Goal: Task Accomplishment & Management: Manage account settings

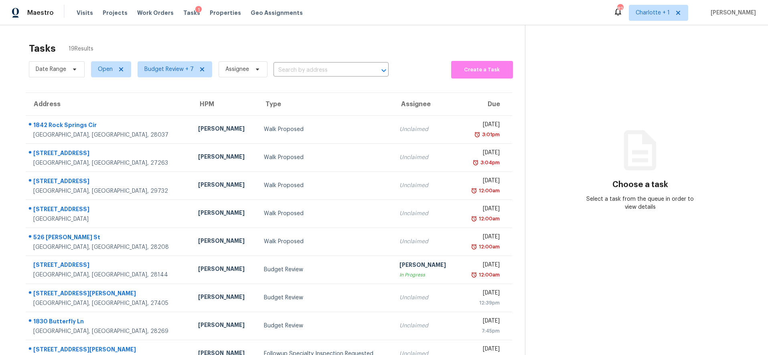
click at [227, 35] on div "Tasks 19 Results Date Range Open Budget Review + 7 Assignee ​ Create a Task Add…" at bounding box center [384, 221] width 768 height 393
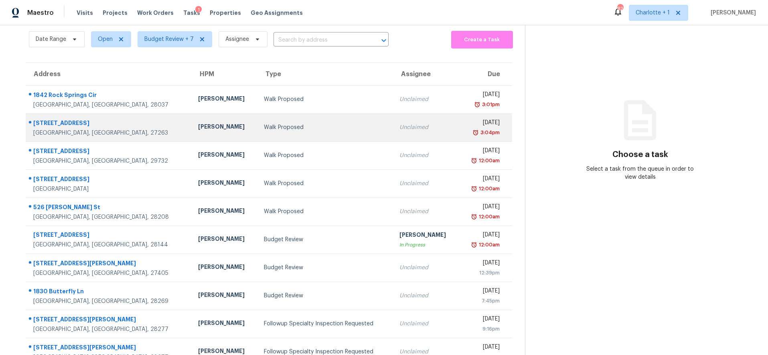
click at [264, 128] on div "Walk Proposed" at bounding box center [325, 127] width 123 height 8
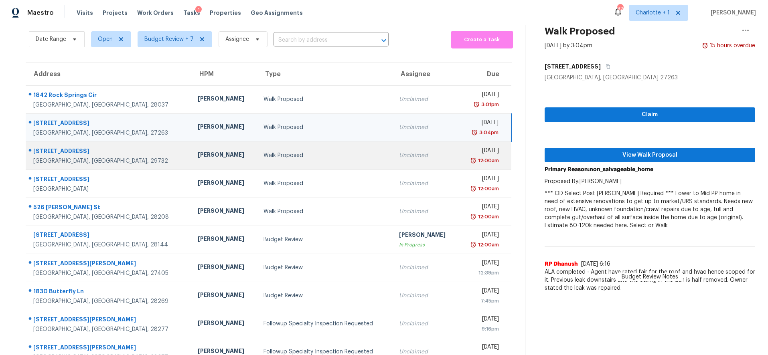
click at [257, 148] on td "Walk Proposed" at bounding box center [325, 156] width 136 height 28
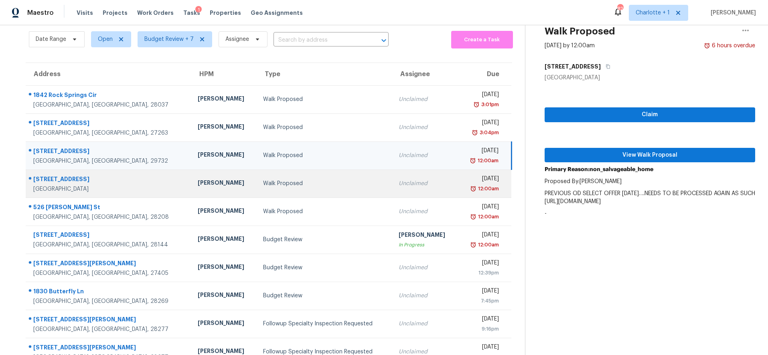
click at [263, 180] on div "Walk Proposed" at bounding box center [324, 184] width 122 height 8
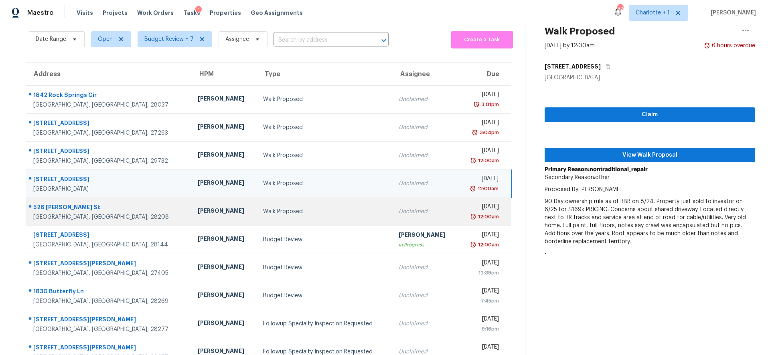
click at [266, 212] on div "Walk Proposed" at bounding box center [324, 212] width 122 height 8
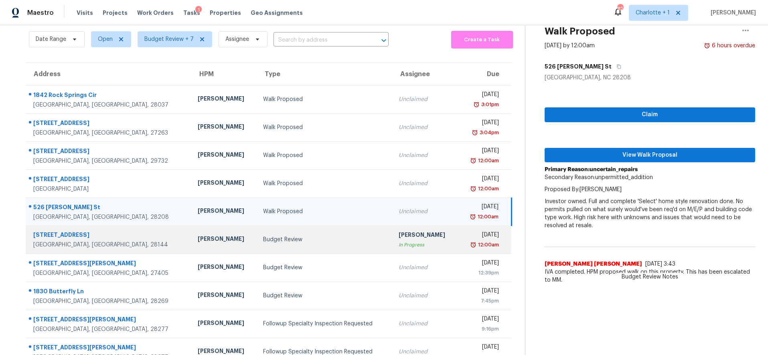
click at [264, 236] on div "Budget Review" at bounding box center [324, 240] width 122 height 8
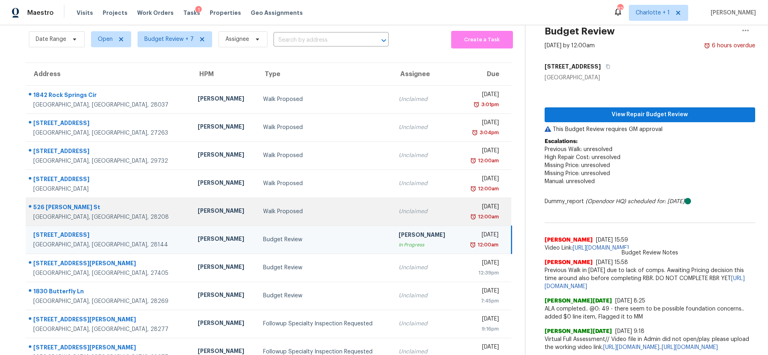
scroll to position [68, 0]
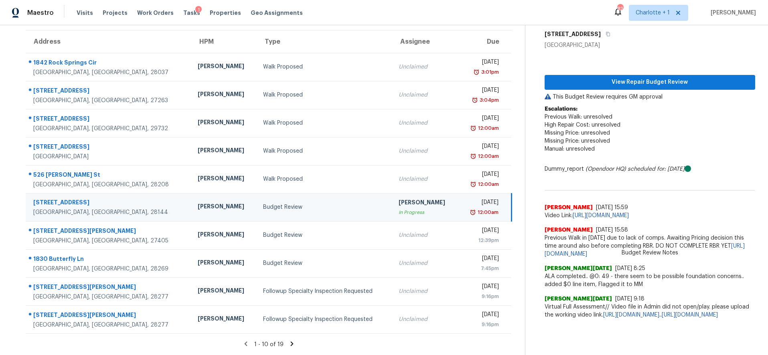
click at [290, 342] on icon at bounding box center [291, 344] width 3 height 4
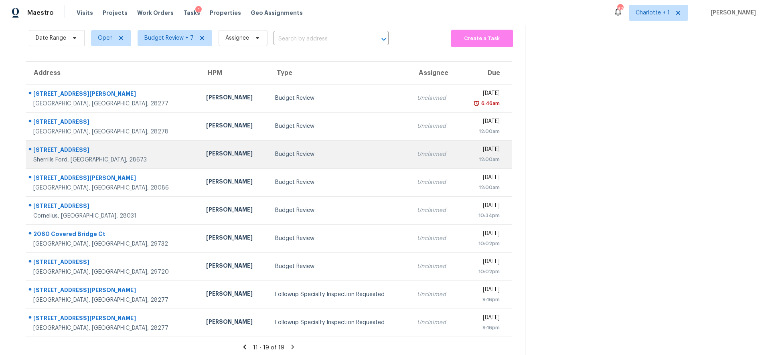
scroll to position [40, 0]
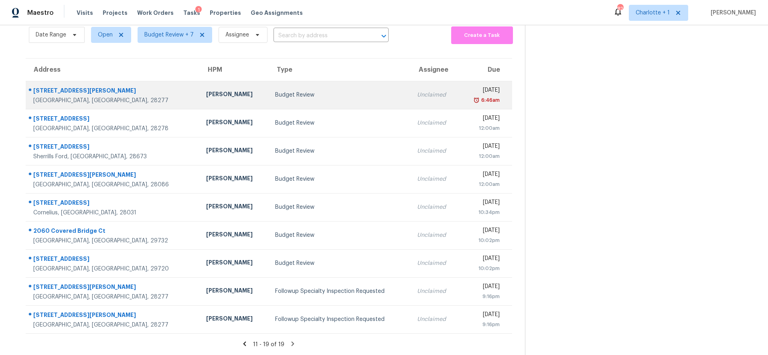
click at [200, 81] on td "Ryan Craven" at bounding box center [234, 95] width 69 height 28
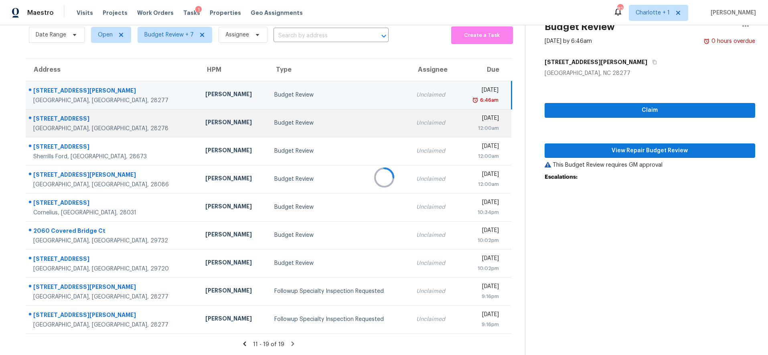
scroll to position [68, 0]
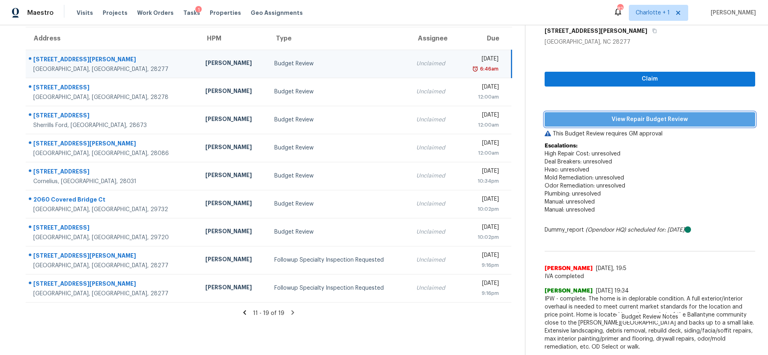
click at [623, 115] on span "View Repair Budget Review" at bounding box center [650, 120] width 198 height 10
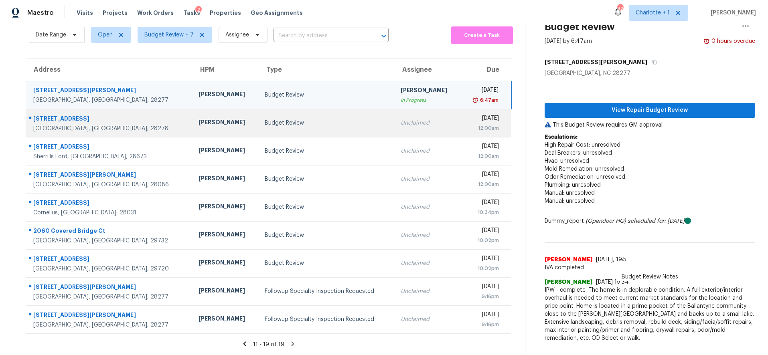
scroll to position [40, 0]
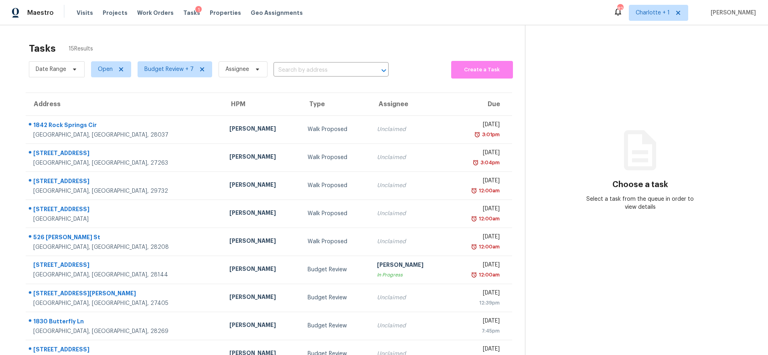
scroll to position [55, 0]
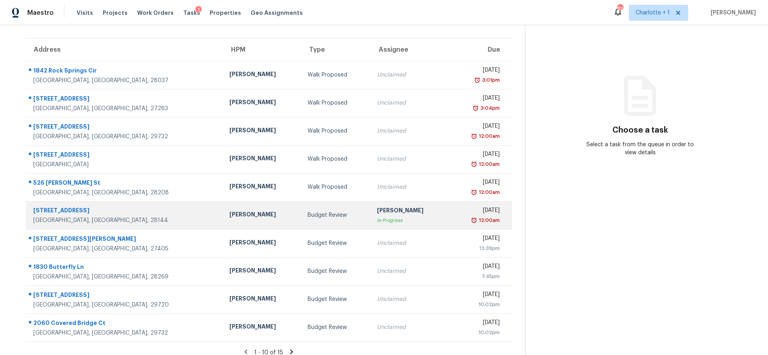
click at [135, 213] on div "[STREET_ADDRESS]" at bounding box center [124, 211] width 183 height 10
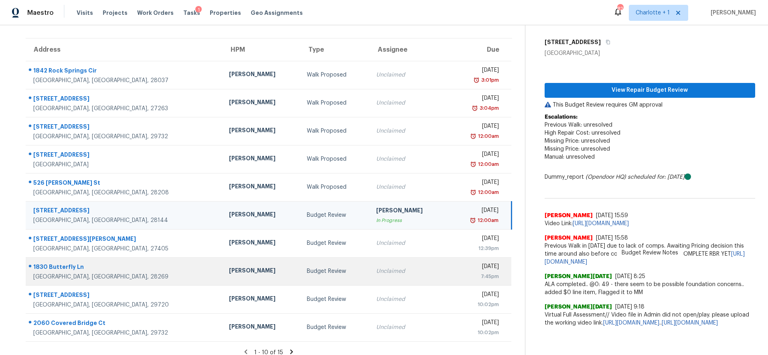
scroll to position [68, 0]
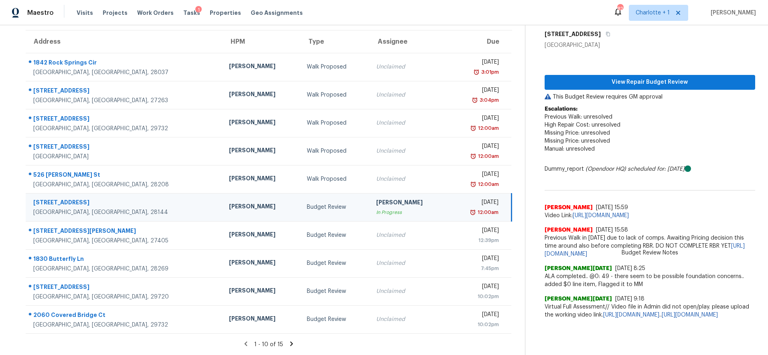
click at [288, 340] on icon at bounding box center [291, 343] width 7 height 7
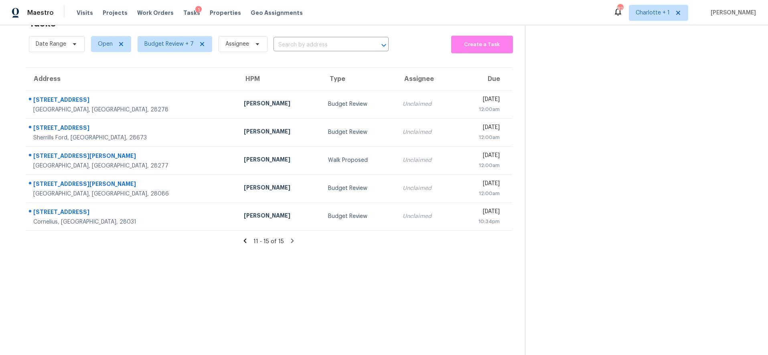
click at [244, 239] on icon at bounding box center [245, 241] width 3 height 4
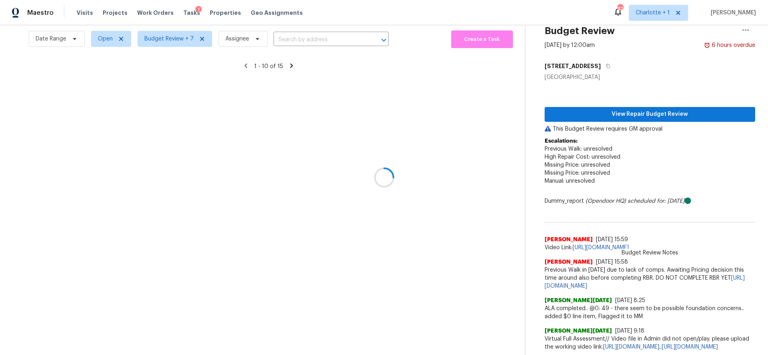
scroll to position [68, 0]
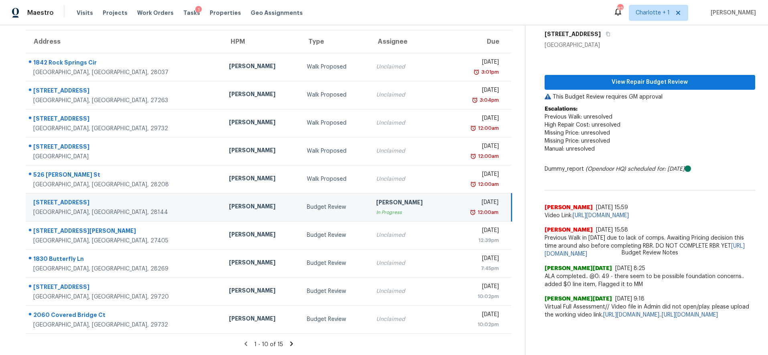
click at [113, 198] on div "330 Camelot Dr" at bounding box center [124, 203] width 183 height 10
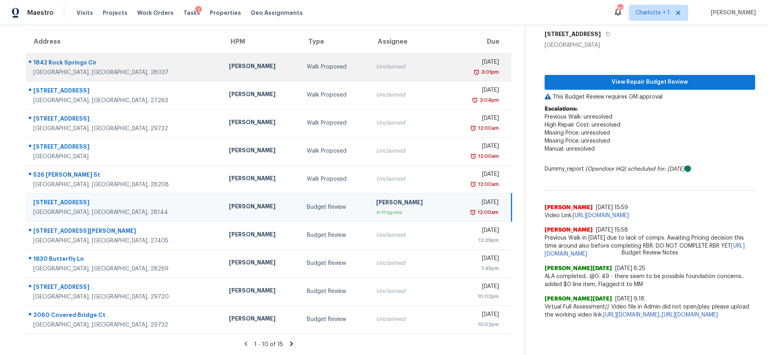
click at [307, 63] on div "Walk Proposed" at bounding box center [335, 67] width 56 height 8
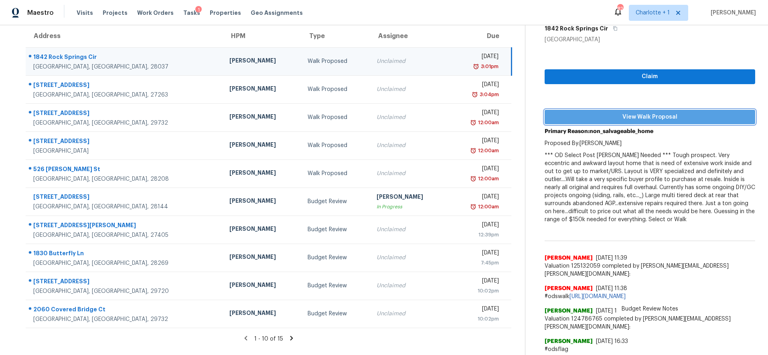
click at [614, 115] on span "View Walk Proposal" at bounding box center [650, 117] width 198 height 10
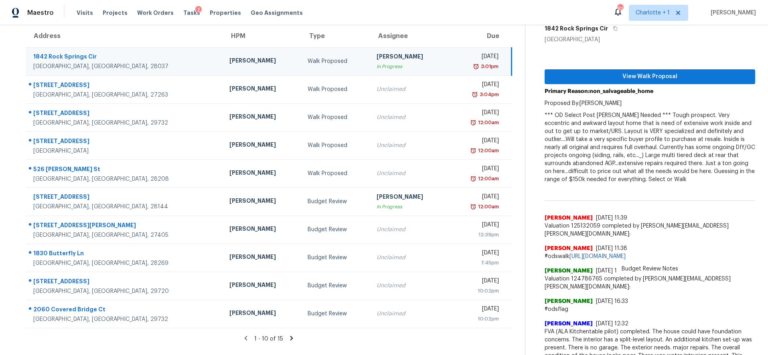
drag, startPoint x: 585, startPoint y: 152, endPoint x: 575, endPoint y: 243, distance: 92.0
click at [585, 152] on p "*** OD Select Post Reno Val Needed *** Tough prospect. Very eccentric and awkwa…" at bounding box center [650, 147] width 211 height 72
click at [573, 259] on span "#odswalk https://docs.google.com/spreadsheets/d/1wLiGV7ZrqcFh2h59ojS2nwe14bABNa…" at bounding box center [650, 257] width 211 height 8
click at [572, 257] on link "https://docs.google.com/spreadsheets/d/1wLiGV7ZrqcFh2h59ojS2nwe14bABNadz6ERo5Nl…" at bounding box center [597, 257] width 56 height 6
click at [377, 63] on div "In Progress" at bounding box center [409, 67] width 65 height 8
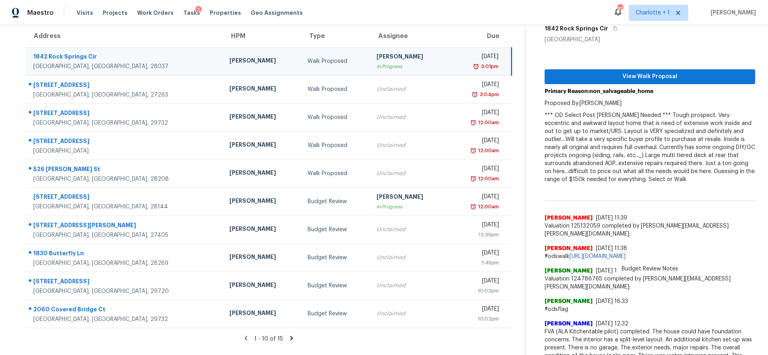
scroll to position [0, 0]
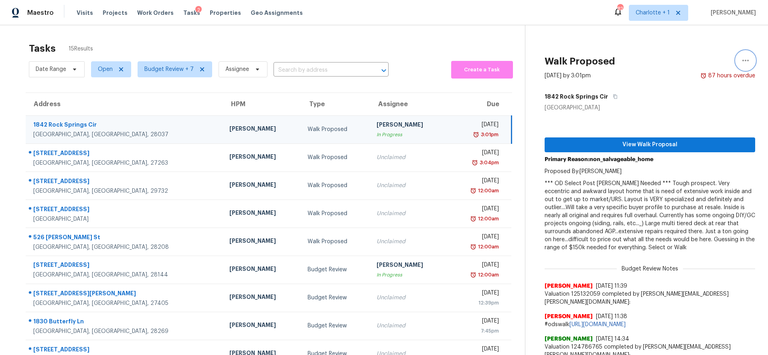
click at [741, 65] on button "button" at bounding box center [745, 60] width 19 height 19
click at [680, 51] on div "Cancel this task" at bounding box center [693, 50] width 63 height 8
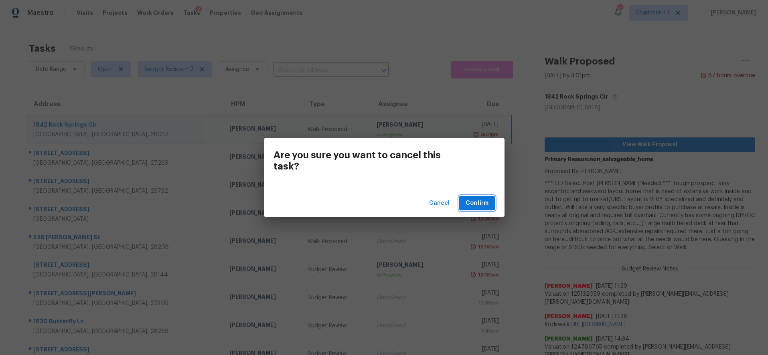
click at [493, 202] on button "Confirm" at bounding box center [477, 203] width 36 height 15
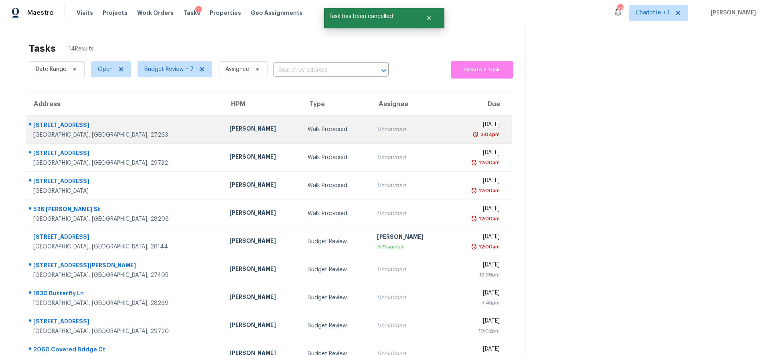
click at [223, 137] on td "Terry Tullar" at bounding box center [262, 129] width 78 height 28
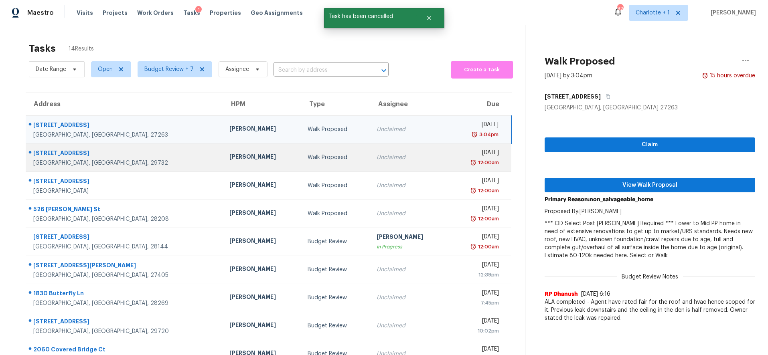
click at [308, 154] on div "Walk Proposed" at bounding box center [336, 158] width 57 height 8
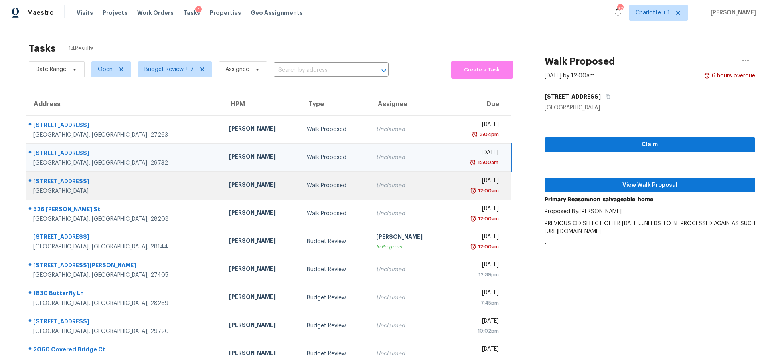
click at [300, 182] on td "Walk Proposed" at bounding box center [334, 186] width 69 height 28
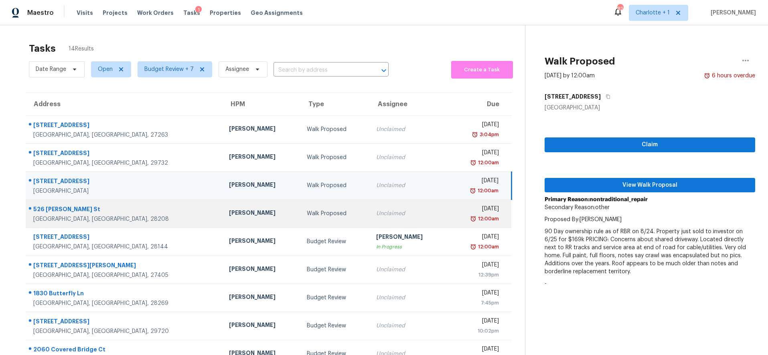
click at [307, 215] on div "Walk Proposed" at bounding box center [335, 214] width 56 height 8
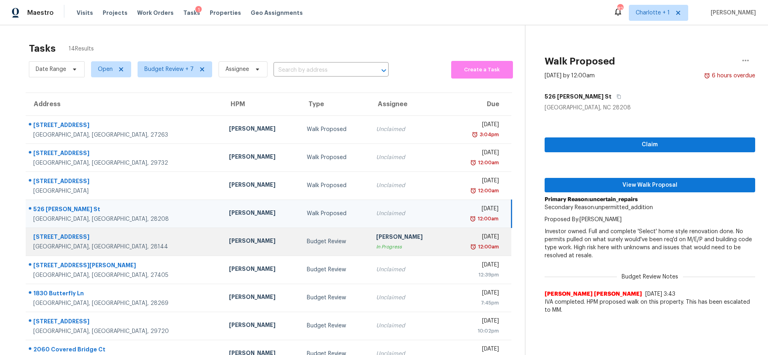
click at [307, 245] on div "Budget Review" at bounding box center [335, 242] width 56 height 8
